Goal: Task Accomplishment & Management: Use online tool/utility

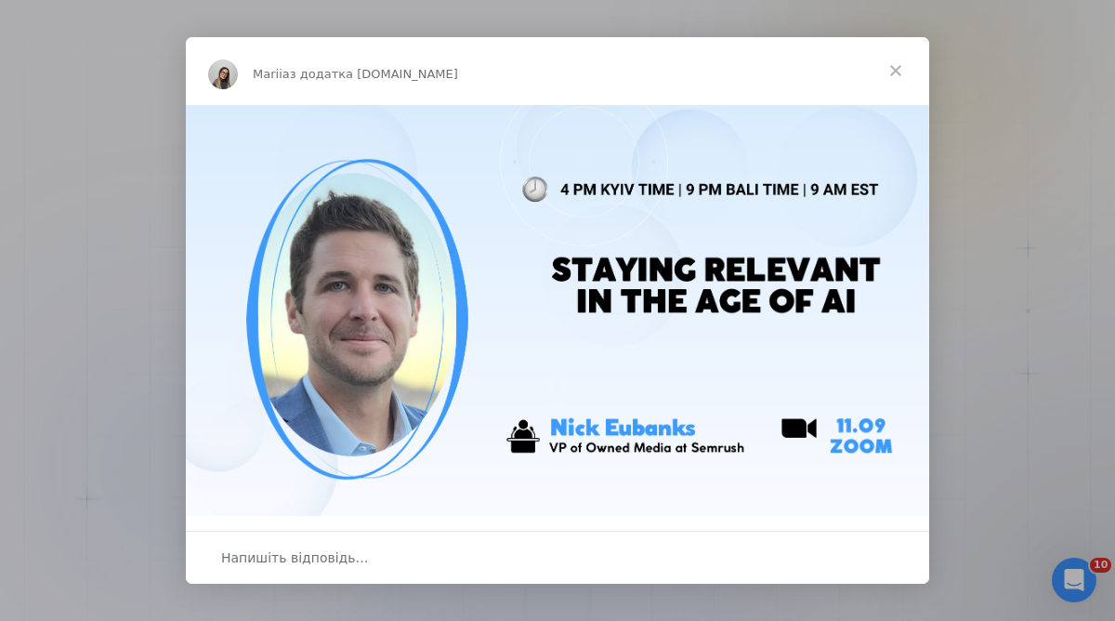
click at [899, 65] on span "Закрити" at bounding box center [895, 70] width 67 height 67
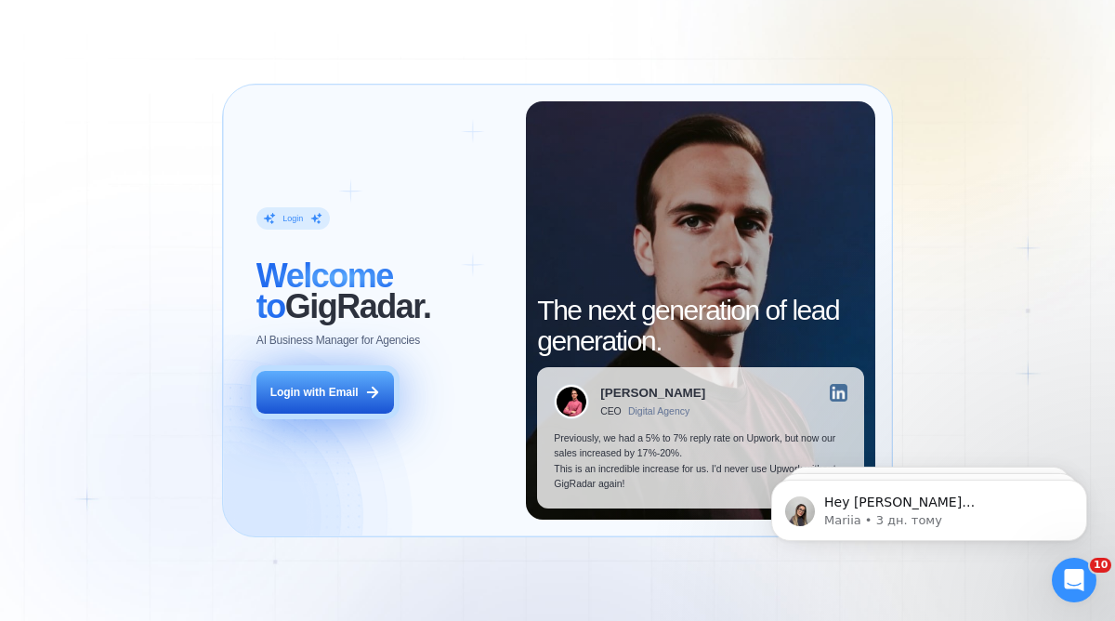
click at [376, 401] on button "Login with Email" at bounding box center [325, 393] width 138 height 44
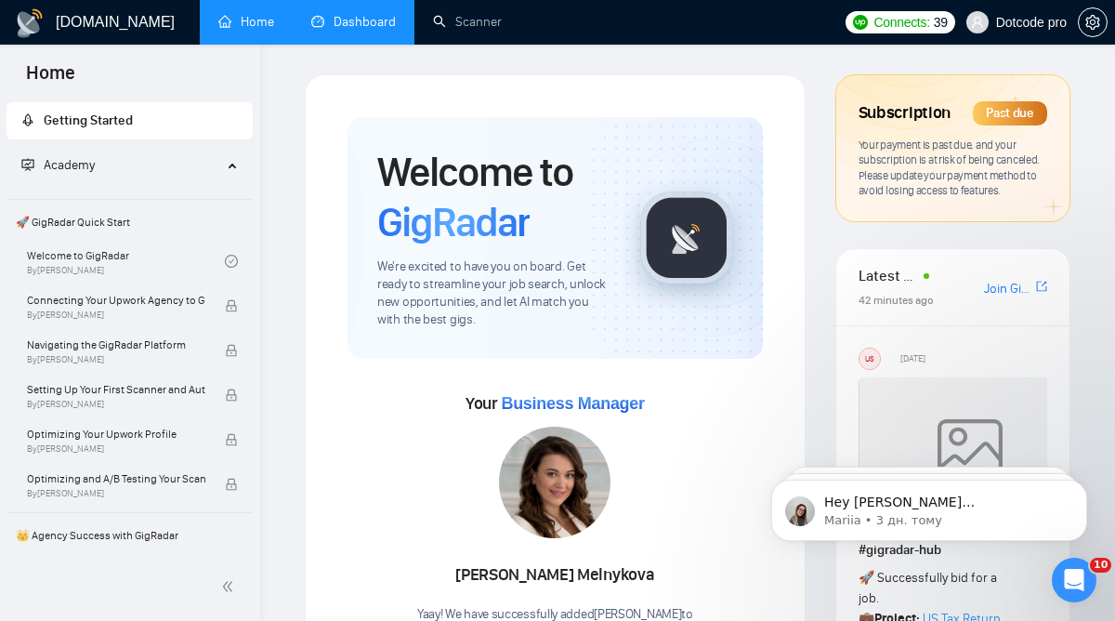
click at [389, 17] on link "Dashboard" at bounding box center [353, 22] width 85 height 16
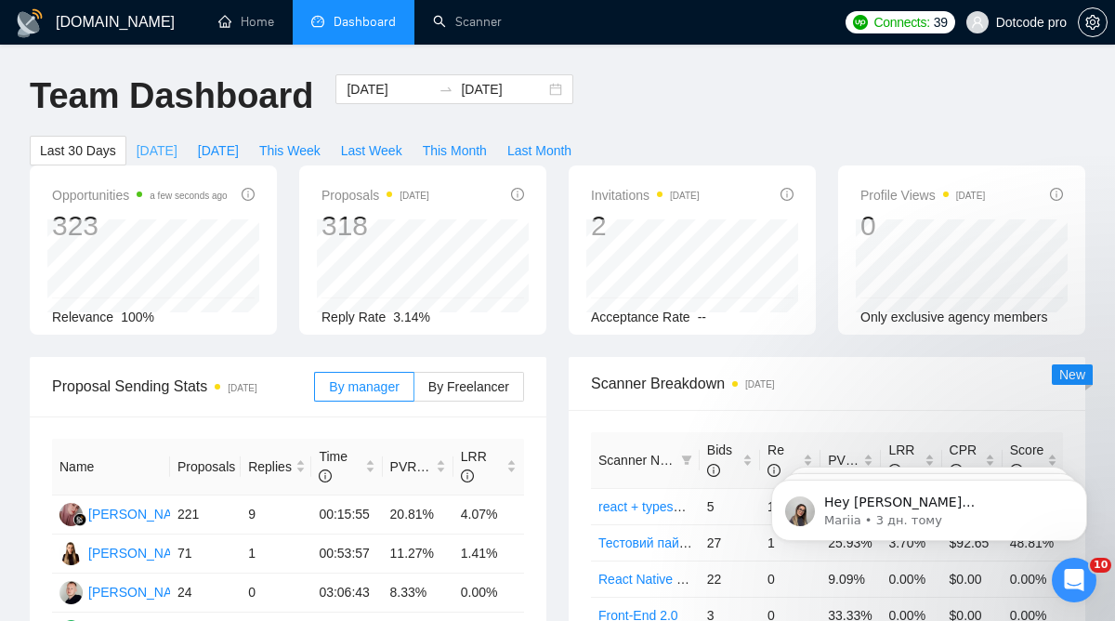
click at [155, 149] on span "[DATE]" at bounding box center [157, 150] width 41 height 20
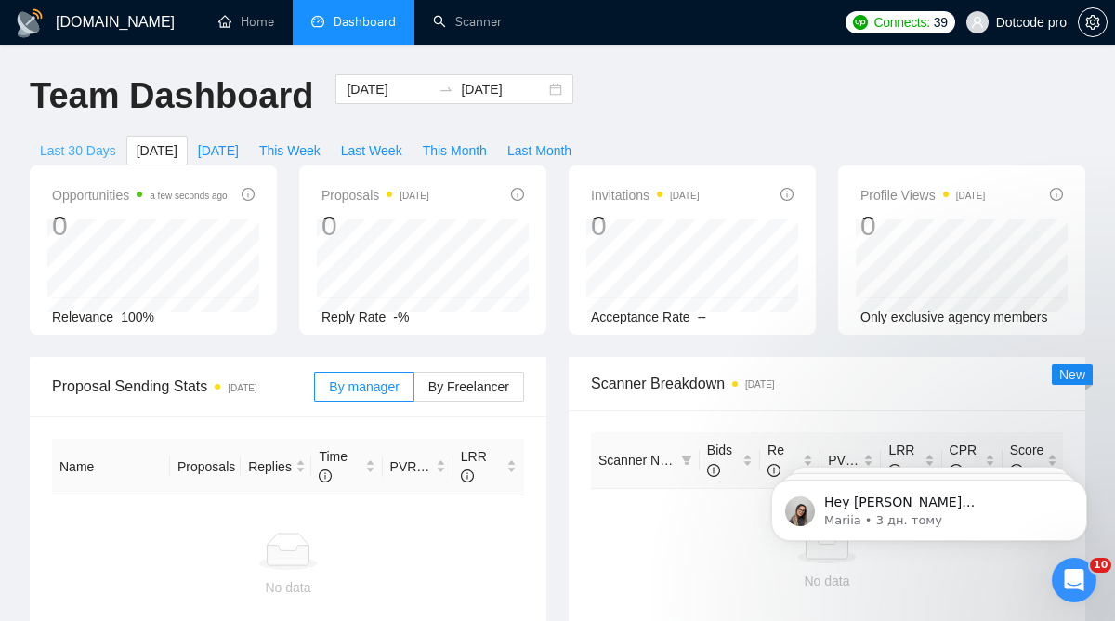
click at [83, 140] on span "Last 30 Days" at bounding box center [78, 150] width 76 height 20
type input "2025-08-11"
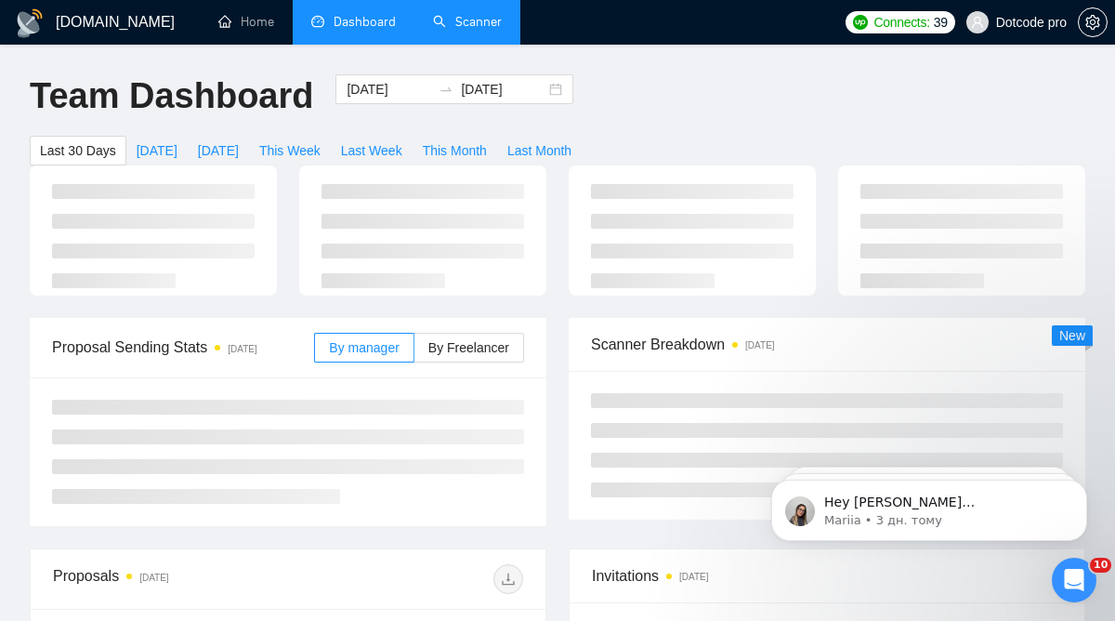
click at [464, 30] on link "Scanner" at bounding box center [467, 22] width 69 height 16
